Goal: Check status: Check status

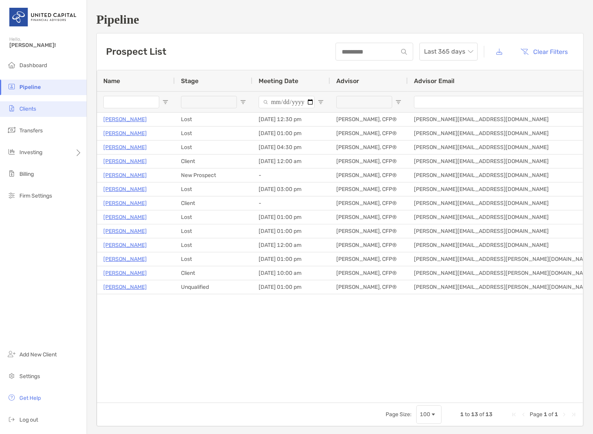
click at [35, 103] on li "Clients" at bounding box center [43, 109] width 87 height 16
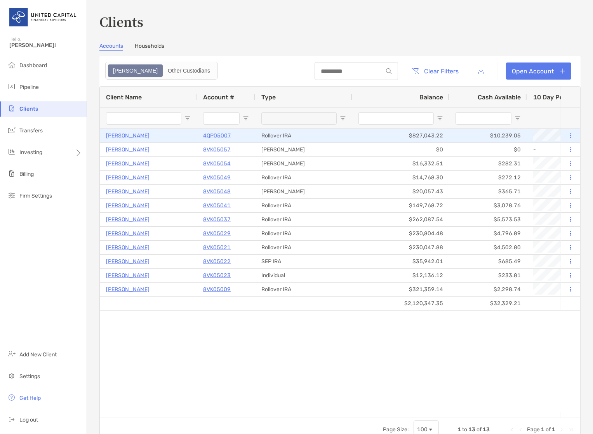
click at [124, 134] on p "[PERSON_NAME]" at bounding box center [128, 136] width 44 height 10
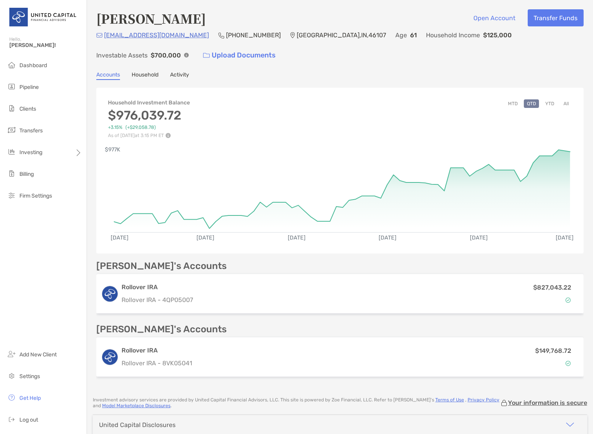
click at [542, 104] on button "YTD" at bounding box center [549, 103] width 15 height 9
